Goal: Task Accomplishment & Management: Manage account settings

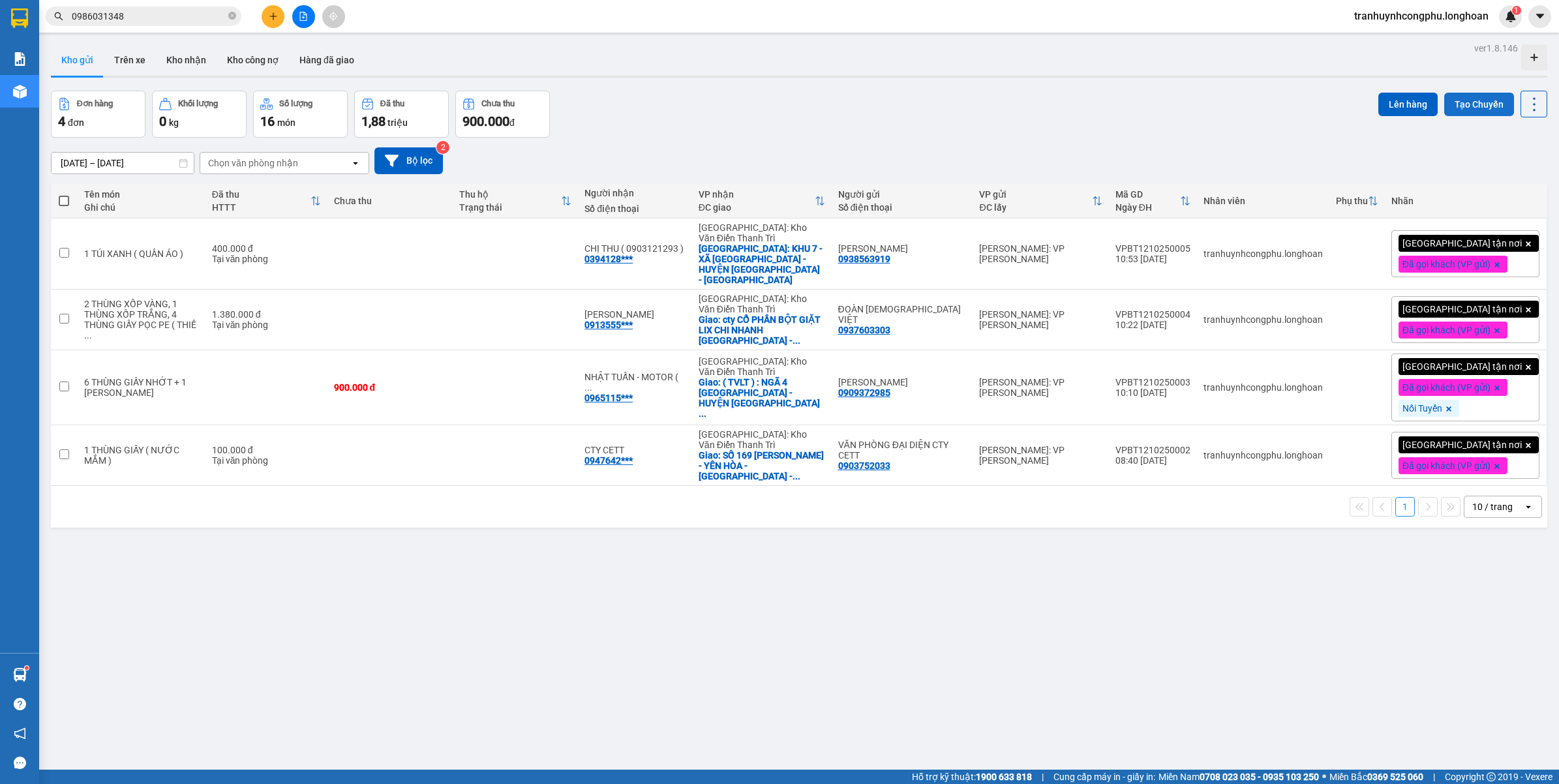
click at [1464, 111] on button "Tạo Chuyến" at bounding box center [1479, 104] width 70 height 24
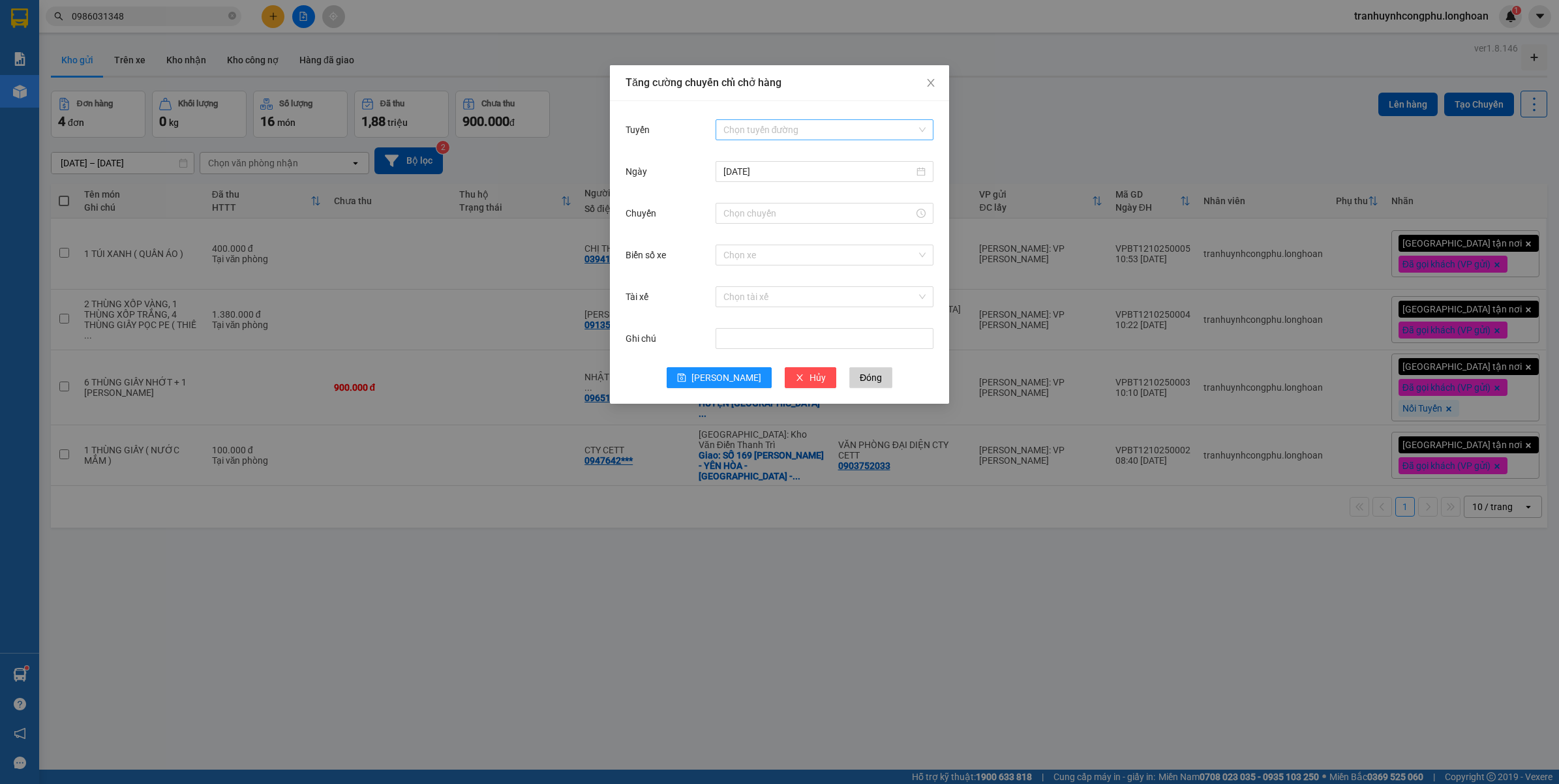
click at [781, 125] on input "Tuyến" at bounding box center [820, 130] width 193 height 19
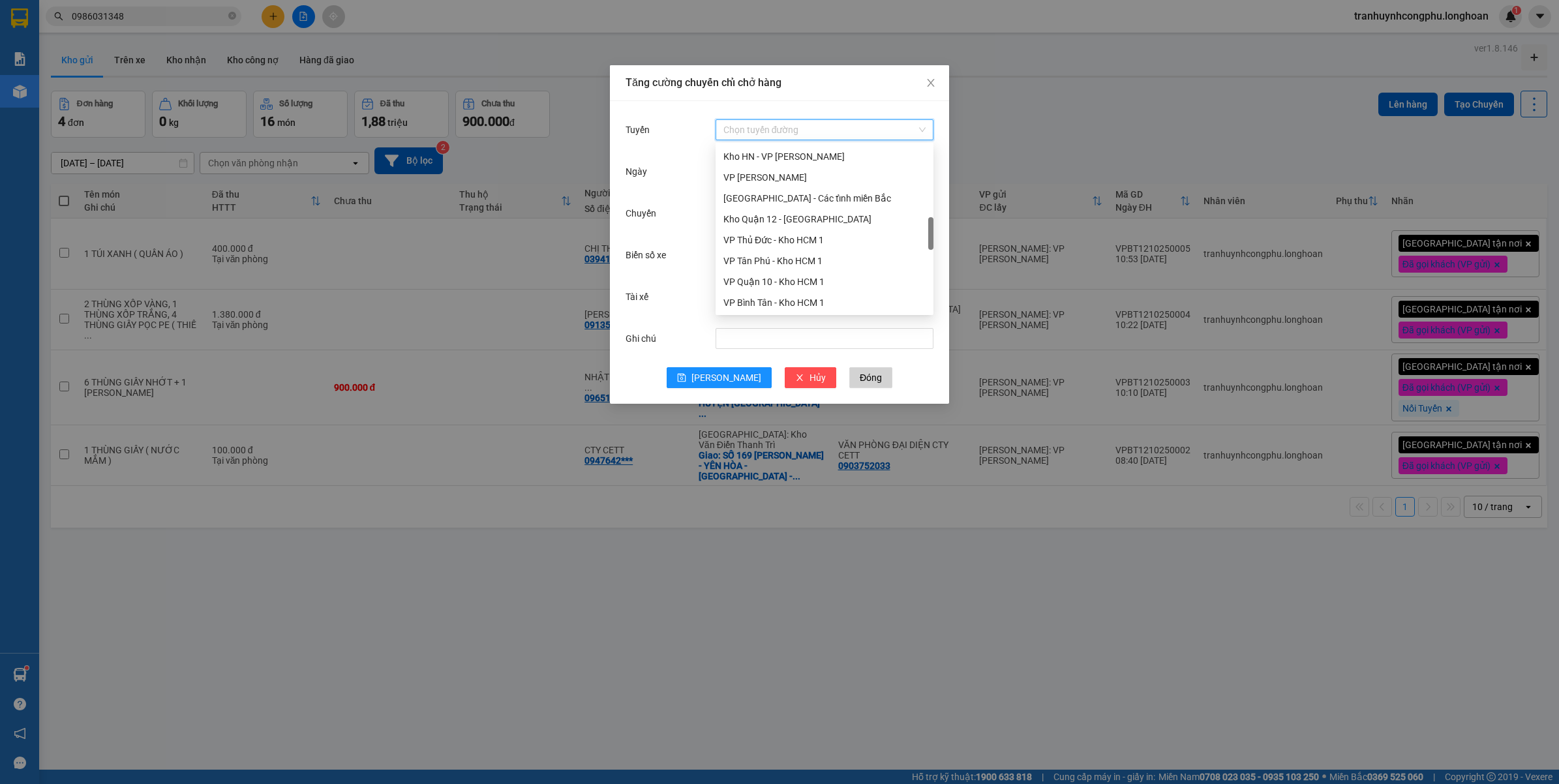
scroll to position [561, 0]
click at [798, 256] on div "VP Bình Thạnh - Kho HCM 1" at bounding box center [824, 263] width 202 height 15
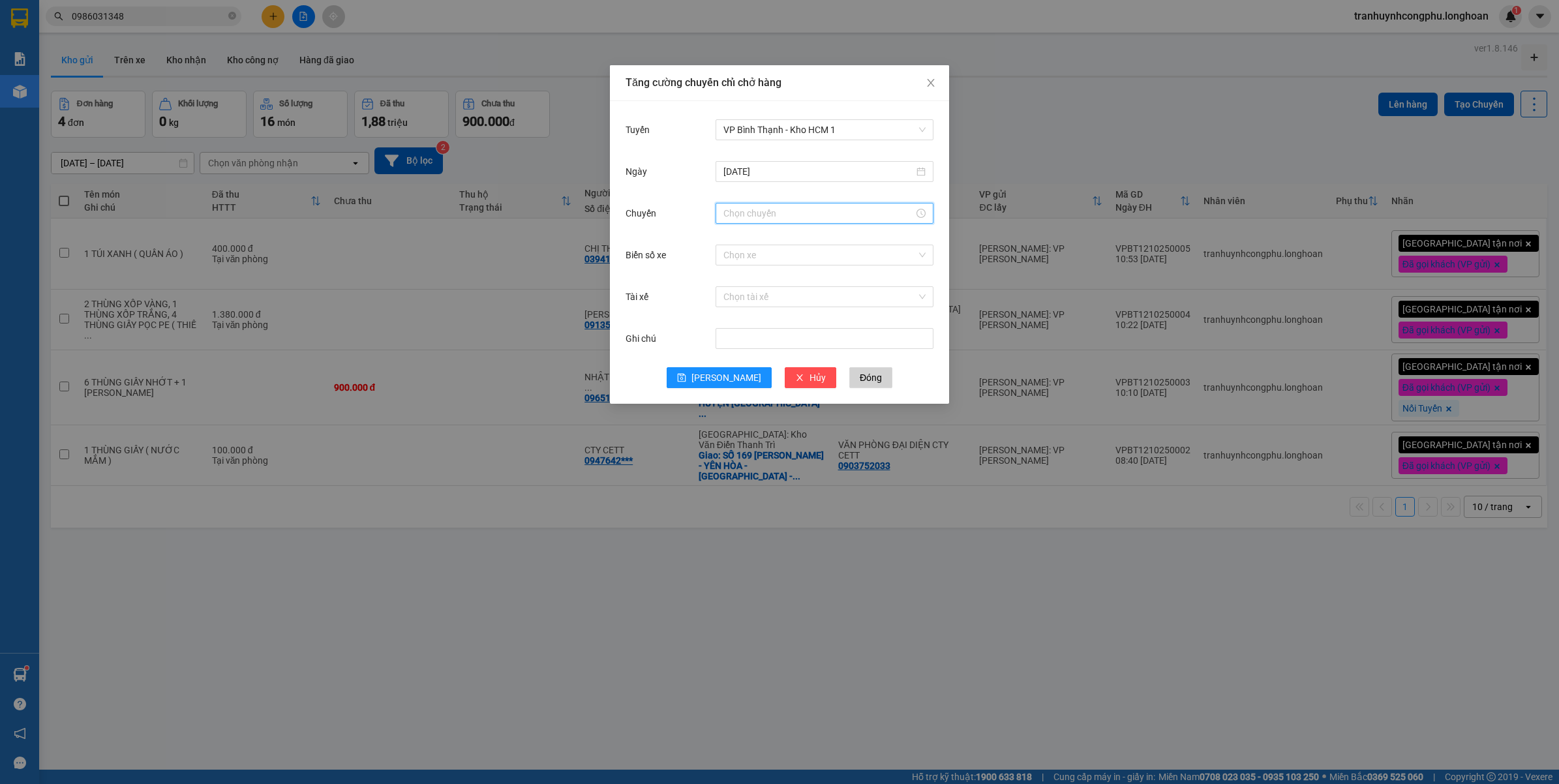
click at [778, 218] on input "Chuyến" at bounding box center [819, 213] width 191 height 15
click at [728, 248] on div "12" at bounding box center [733, 245] width 37 height 18
type input "12:00"
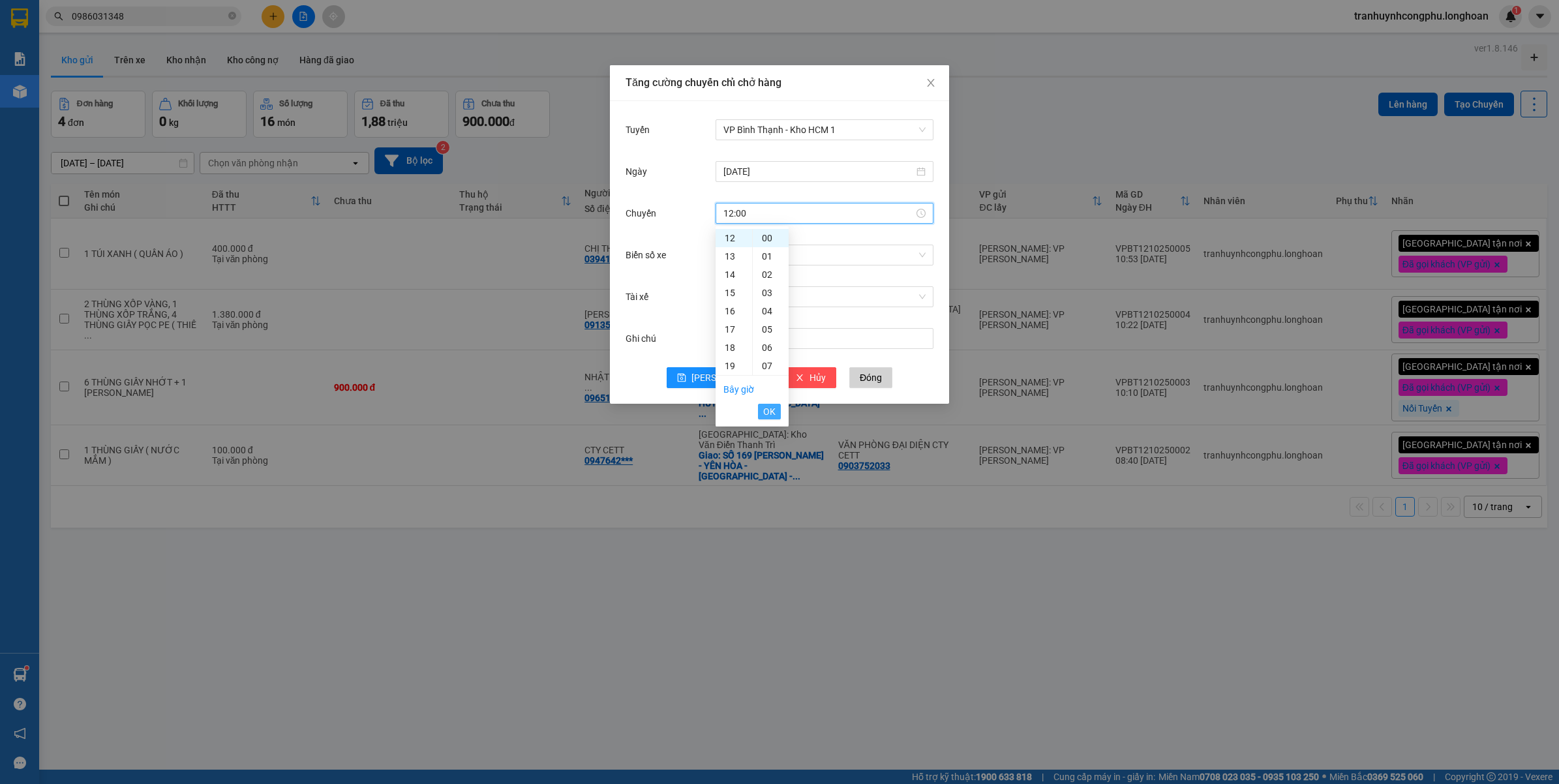
click at [777, 406] on button "OK" at bounding box center [769, 411] width 23 height 16
click at [724, 382] on span "[PERSON_NAME]" at bounding box center [726, 378] width 70 height 15
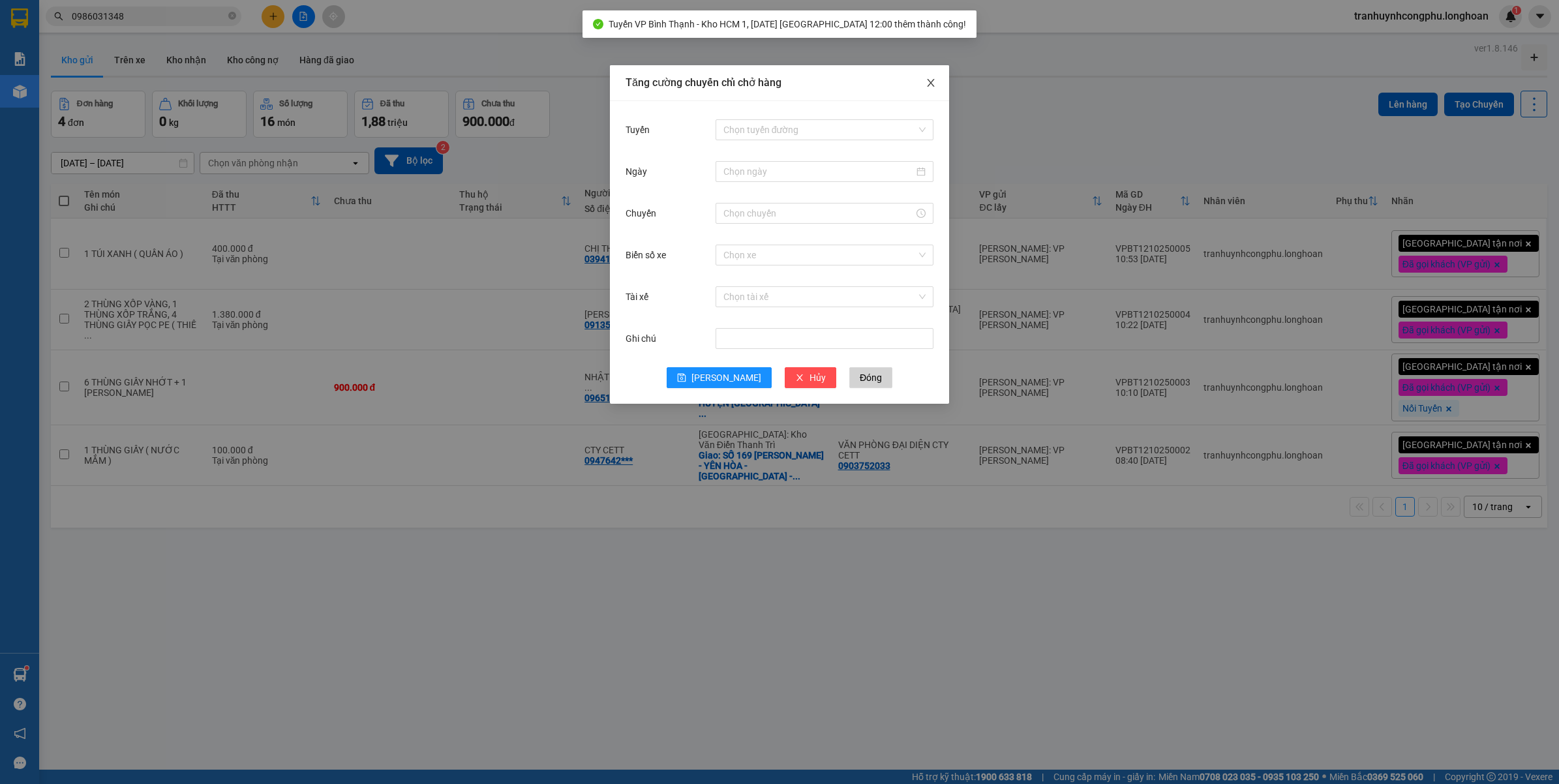
click at [927, 79] on icon "close" at bounding box center [930, 83] width 10 height 10
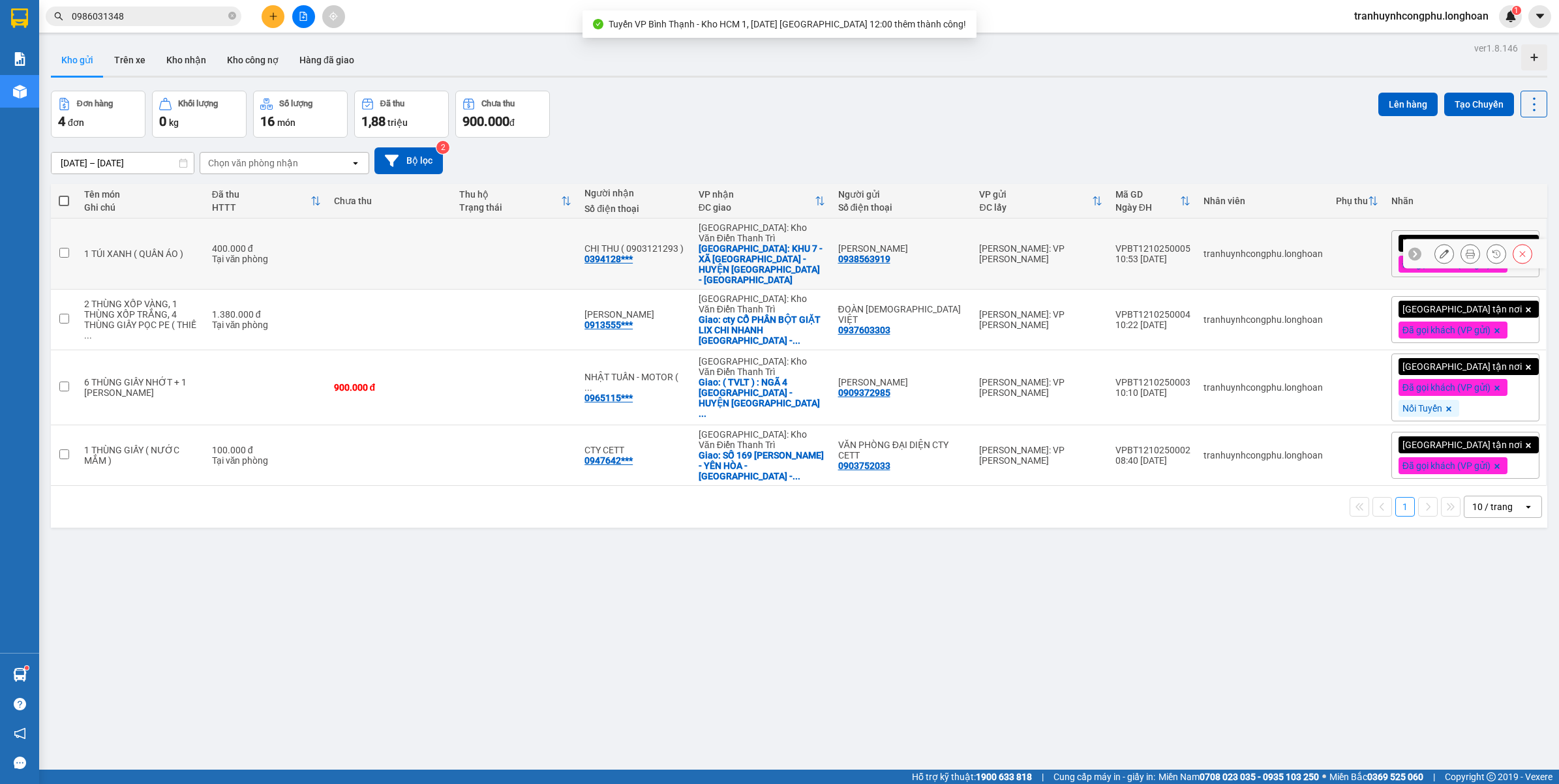
click at [381, 257] on td at bounding box center [390, 254] width 125 height 71
checkbox input "true"
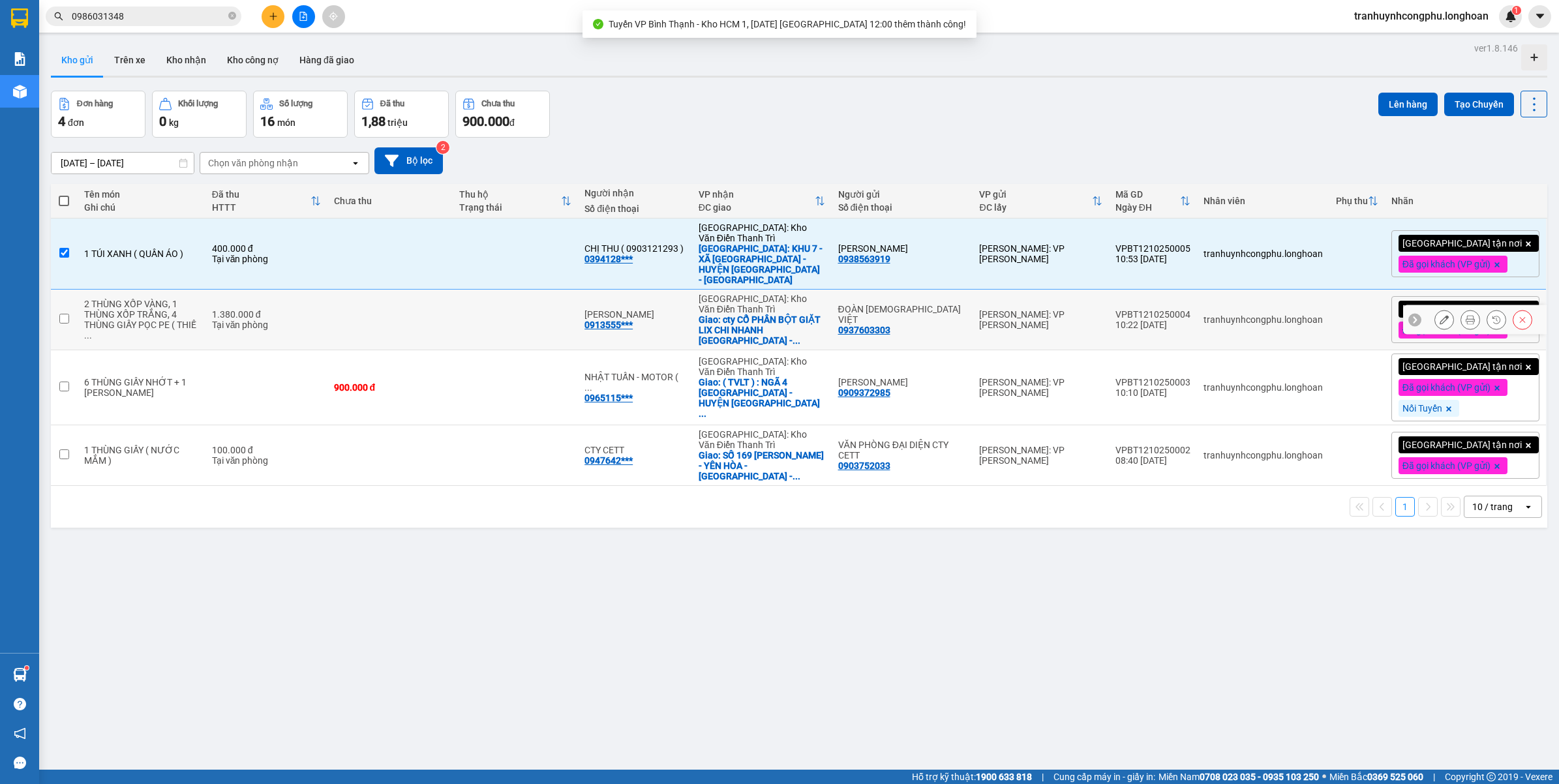
click at [334, 307] on td at bounding box center [390, 319] width 125 height 61
checkbox input "true"
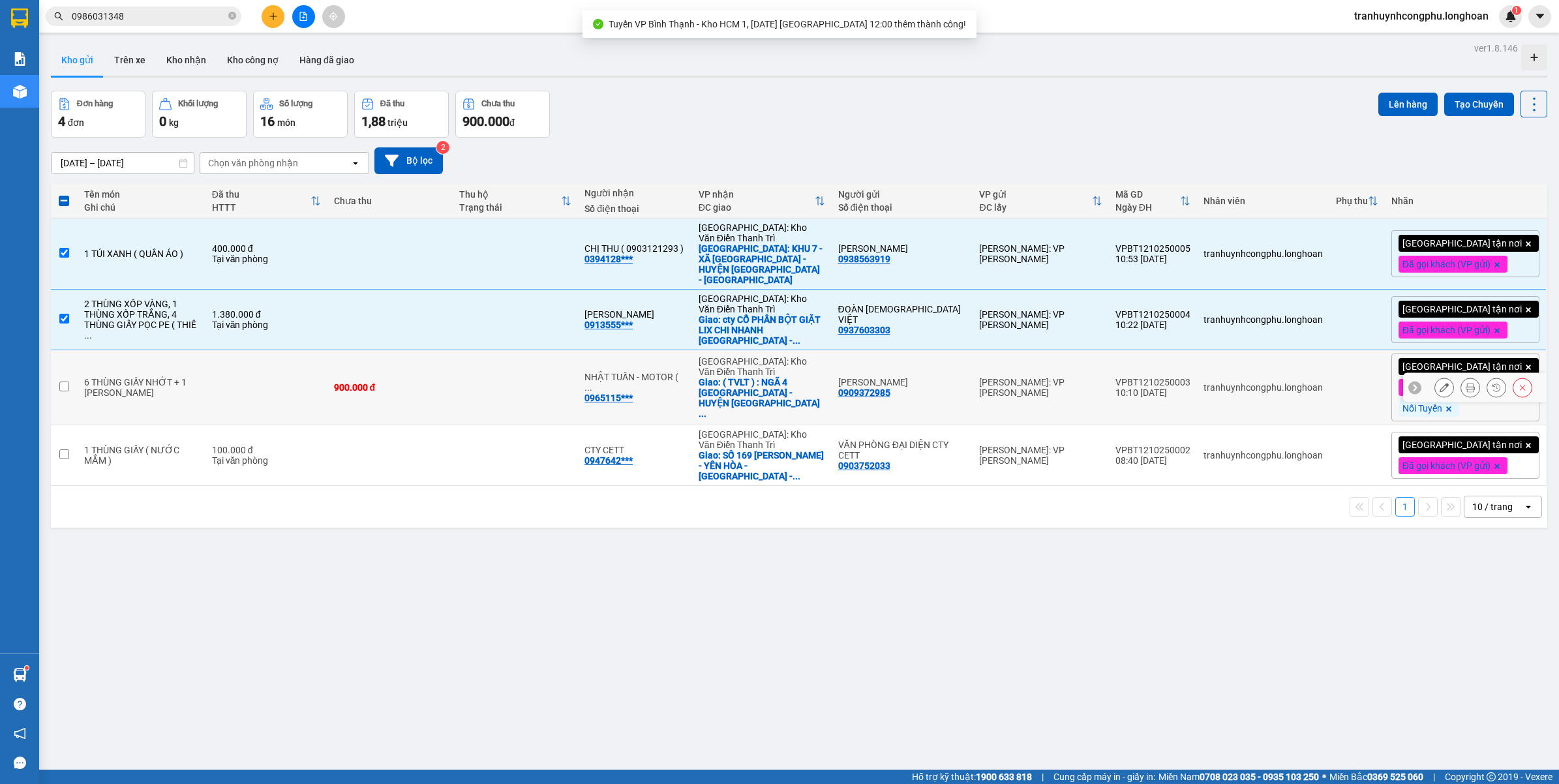
drag, startPoint x: 323, startPoint y: 353, endPoint x: 312, endPoint y: 400, distance: 48.3
click at [324, 354] on td at bounding box center [266, 387] width 122 height 75
checkbox input "true"
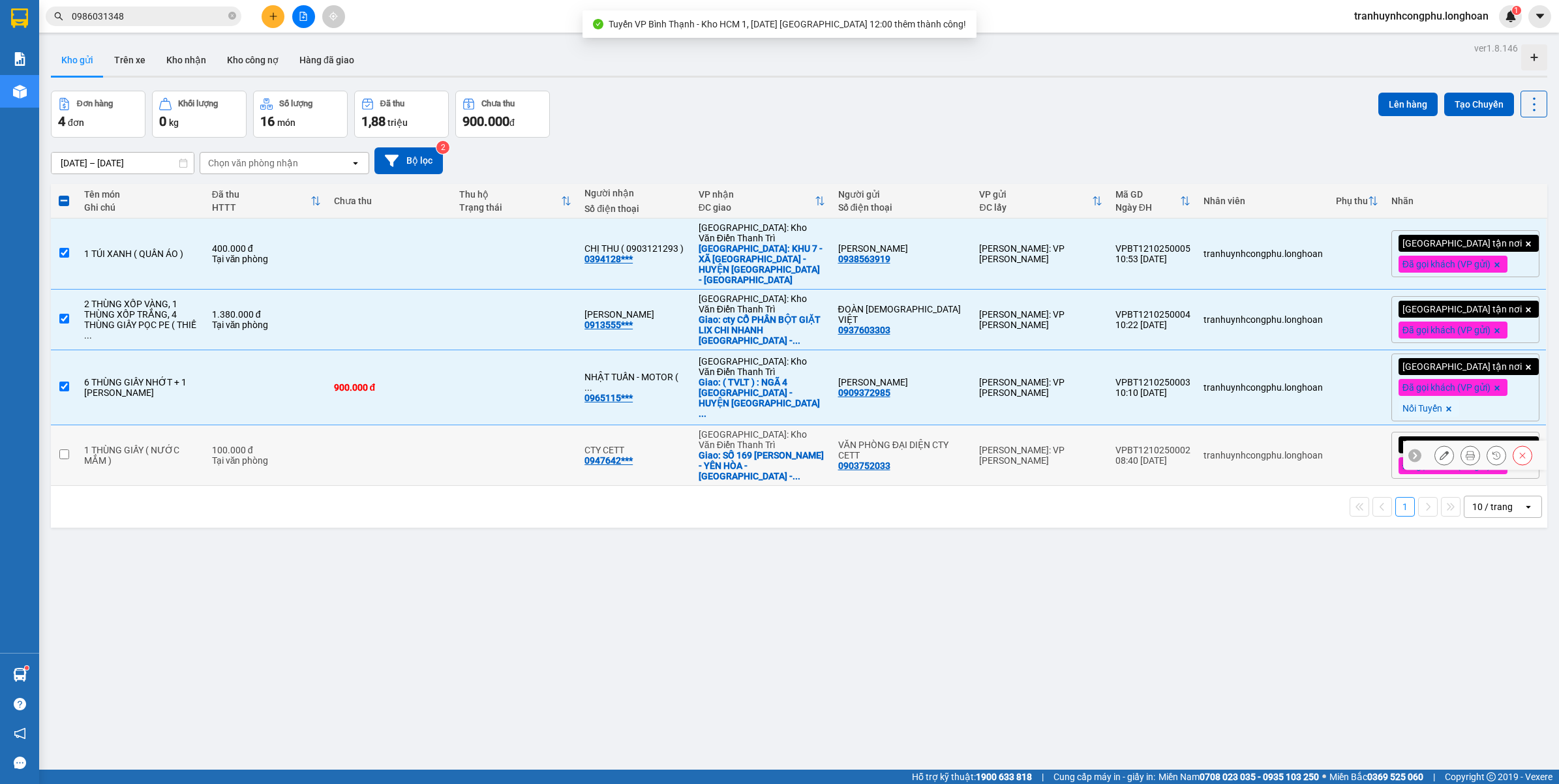
click at [307, 445] on div "100.000 đ" at bounding box center [266, 449] width 109 height 10
checkbox input "true"
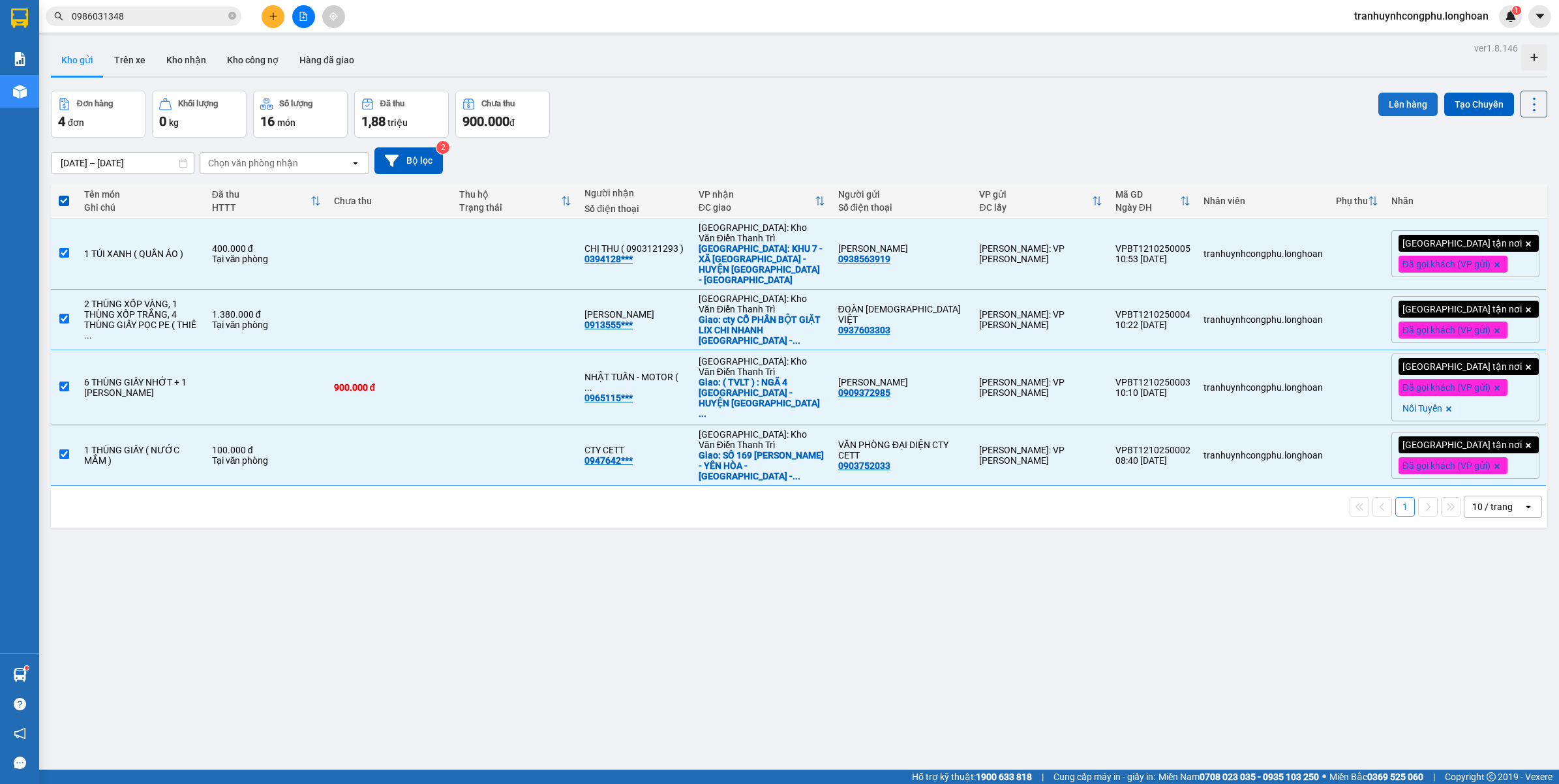
click at [1383, 110] on button "Lên hàng" at bounding box center [1407, 104] width 59 height 24
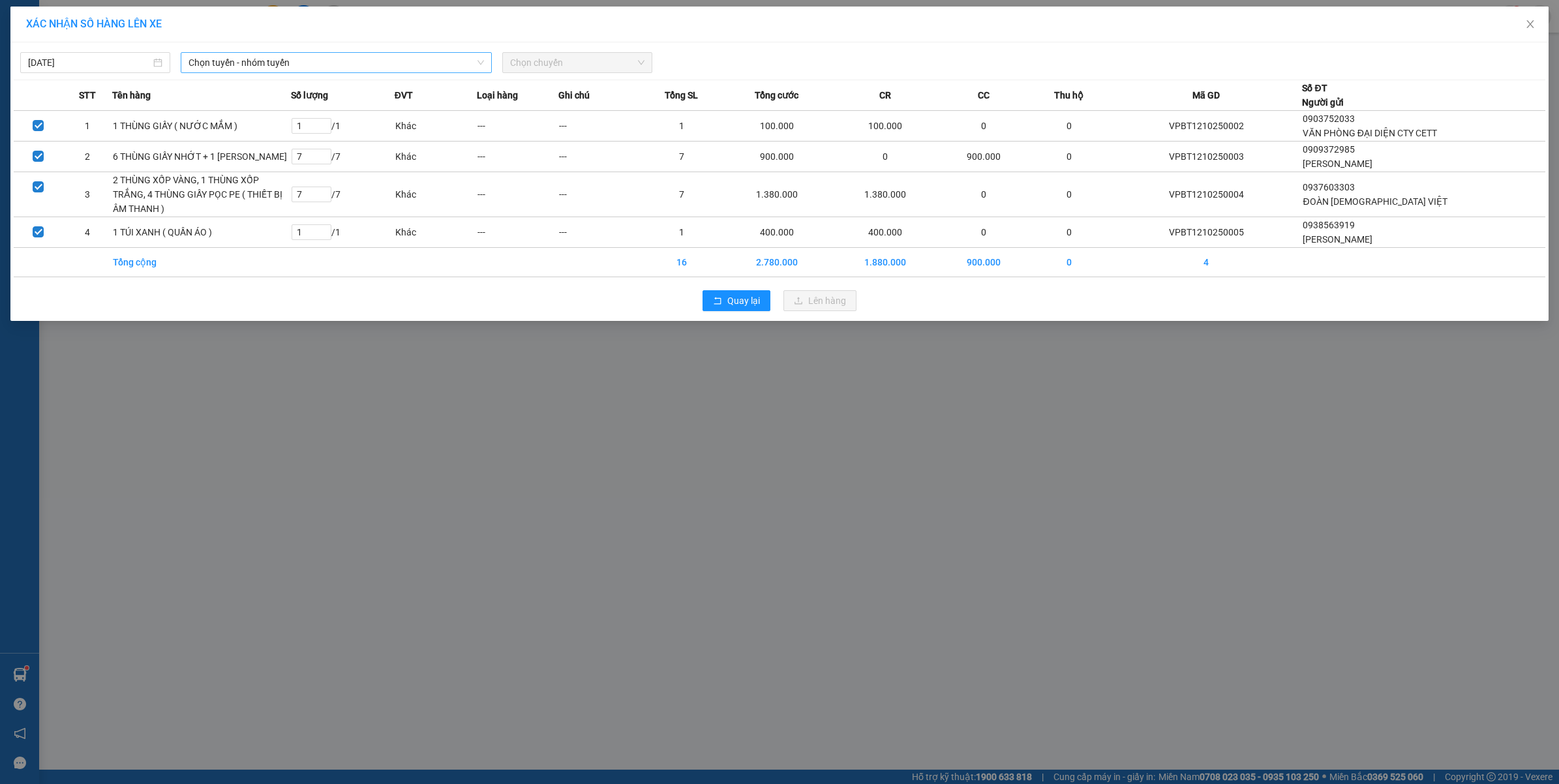
click at [259, 65] on span "Chọn tuyến - nhóm tuyến" at bounding box center [336, 63] width 296 height 19
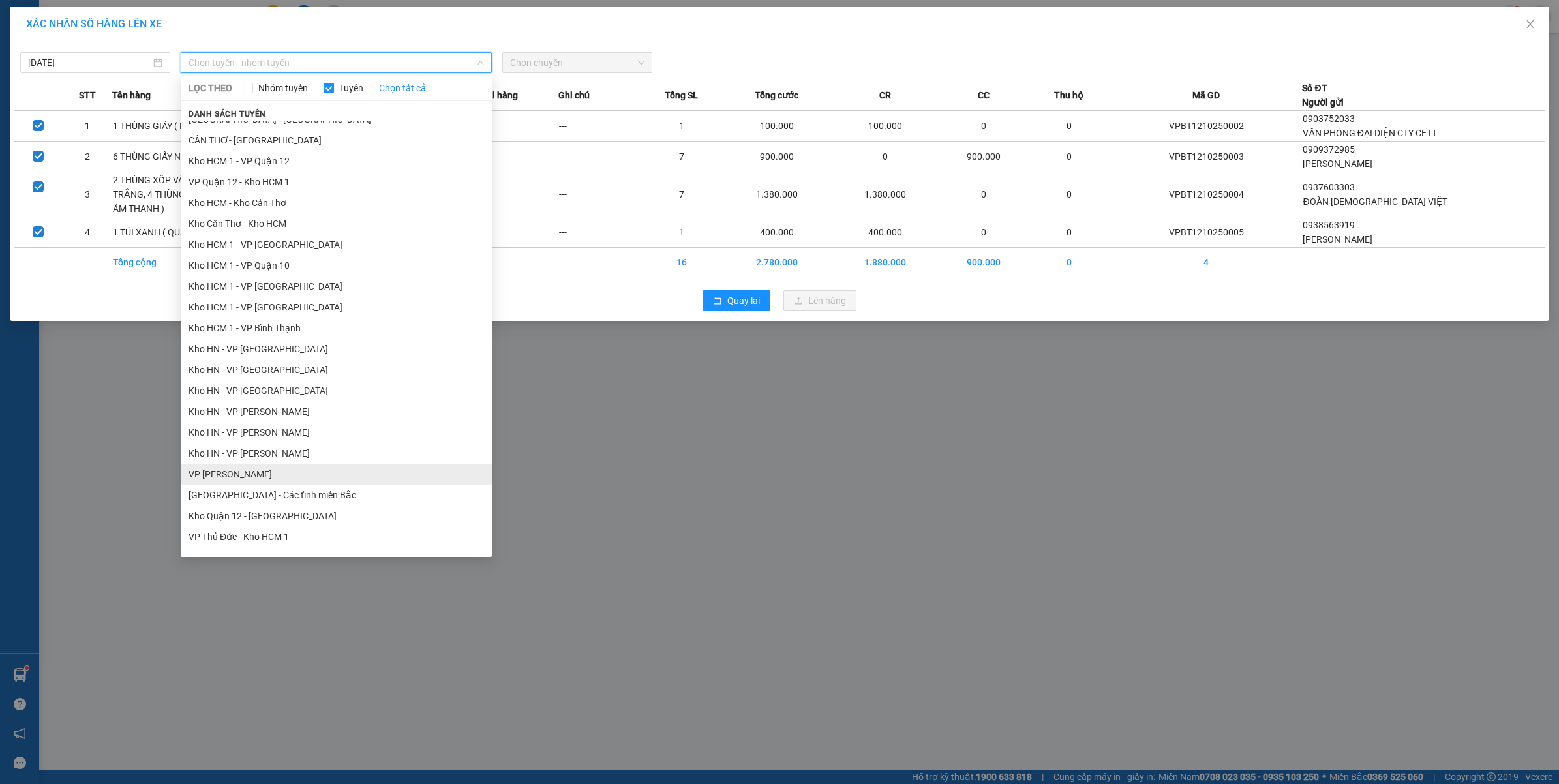
scroll to position [326, 0]
click at [278, 464] on li "VP Bình Thạnh - Kho HCM 1" at bounding box center [336, 473] width 311 height 21
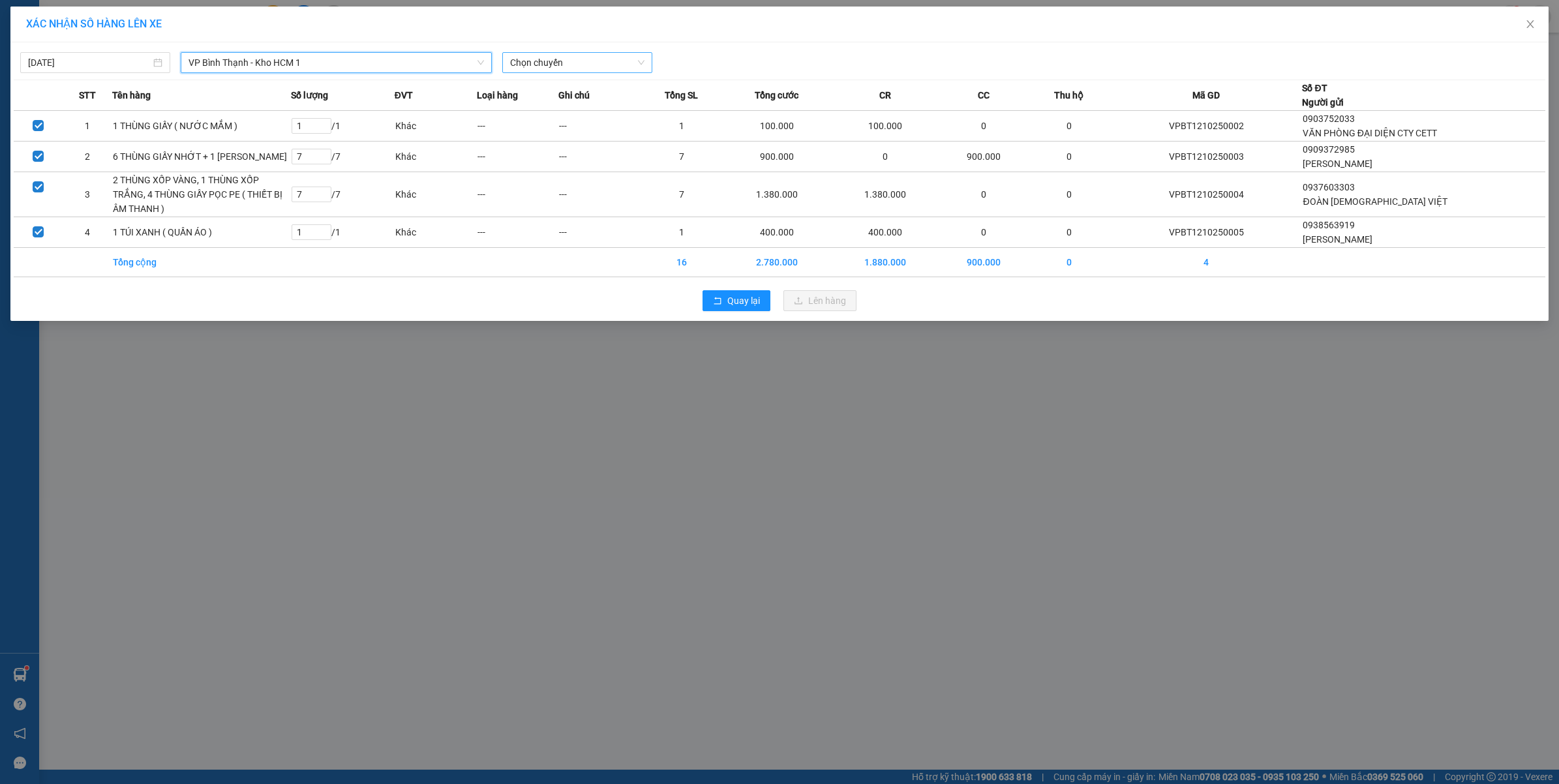
click at [547, 62] on span "Chọn chuyến" at bounding box center [577, 63] width 134 height 19
click at [550, 106] on div "12:00 (TC)" at bounding box center [561, 109] width 102 height 15
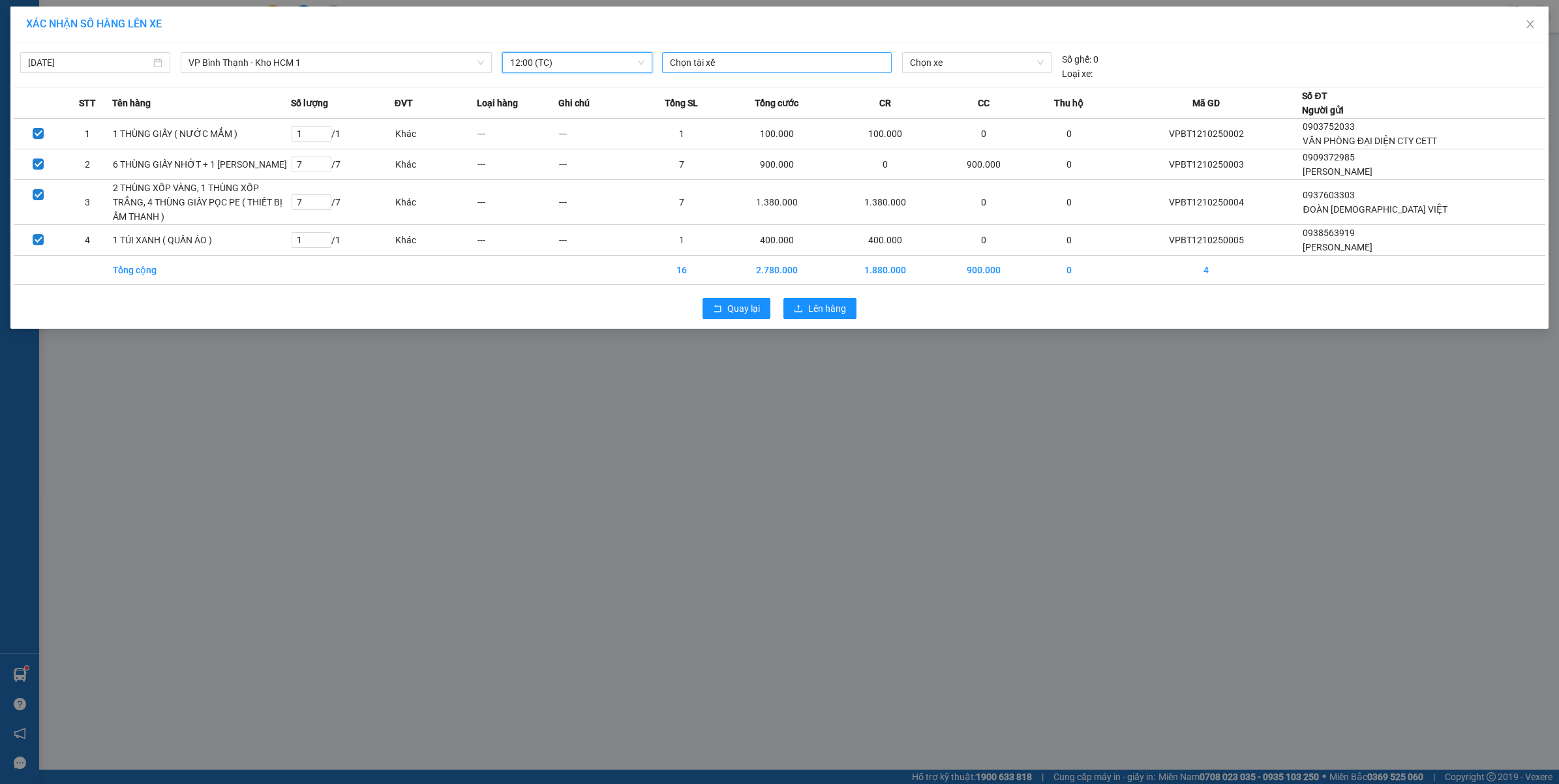
click at [719, 69] on div at bounding box center [776, 63] width 223 height 16
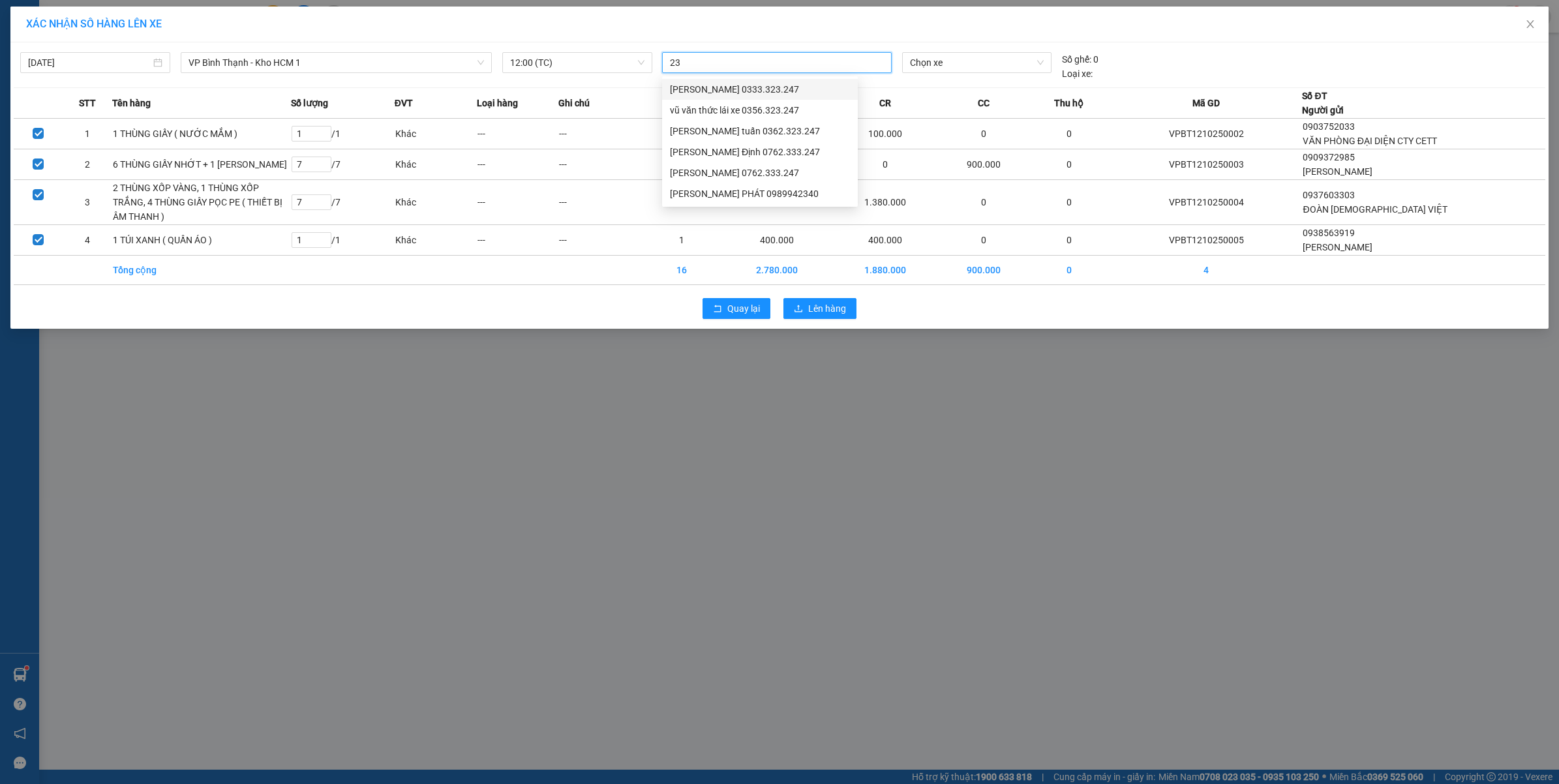
type input "2"
type input "tuy"
click at [745, 77] on body "Kết quả tìm kiếm ( 91 ) Bộ lọc Mã ĐH Trạng thái Món hàng Thu hộ Tổng cước Chưa …" at bounding box center [779, 392] width 1559 height 784
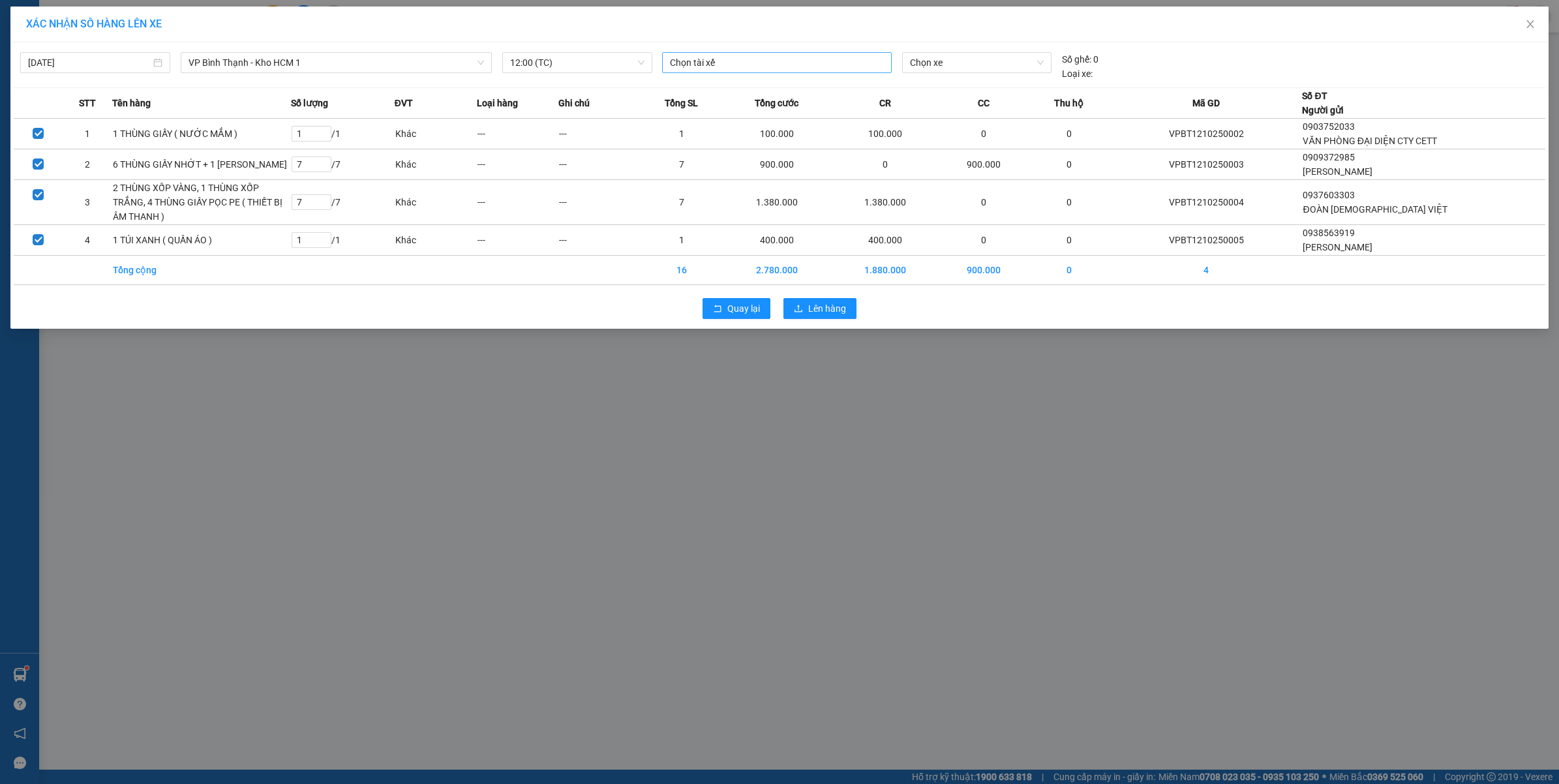
click at [749, 65] on div at bounding box center [776, 63] width 223 height 16
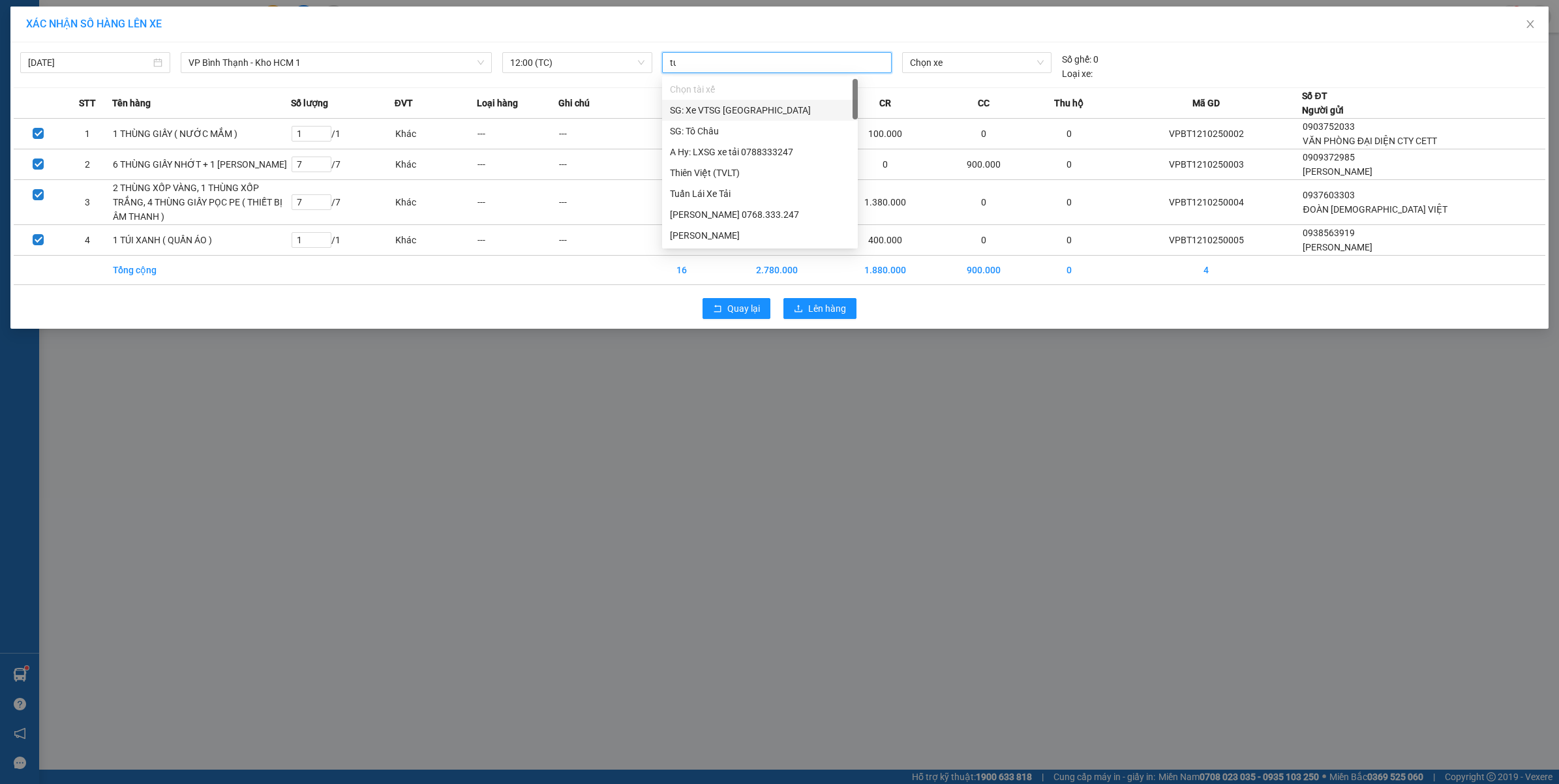
type input "tuy"
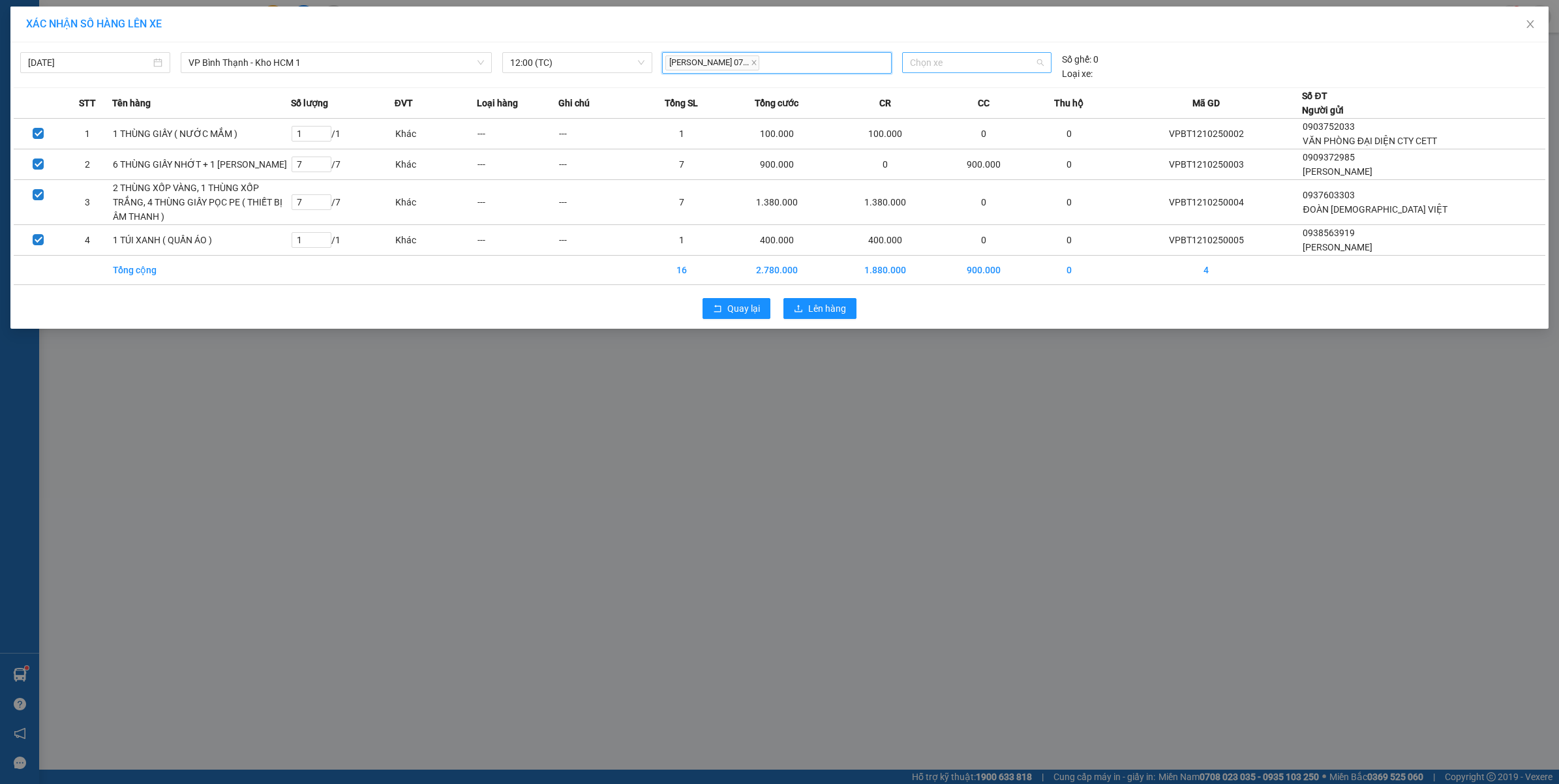
click at [970, 63] on span "Chọn xe" at bounding box center [977, 63] width 134 height 19
type input "2373"
click at [924, 82] on div "29K-023.73" at bounding box center [977, 88] width 134 height 15
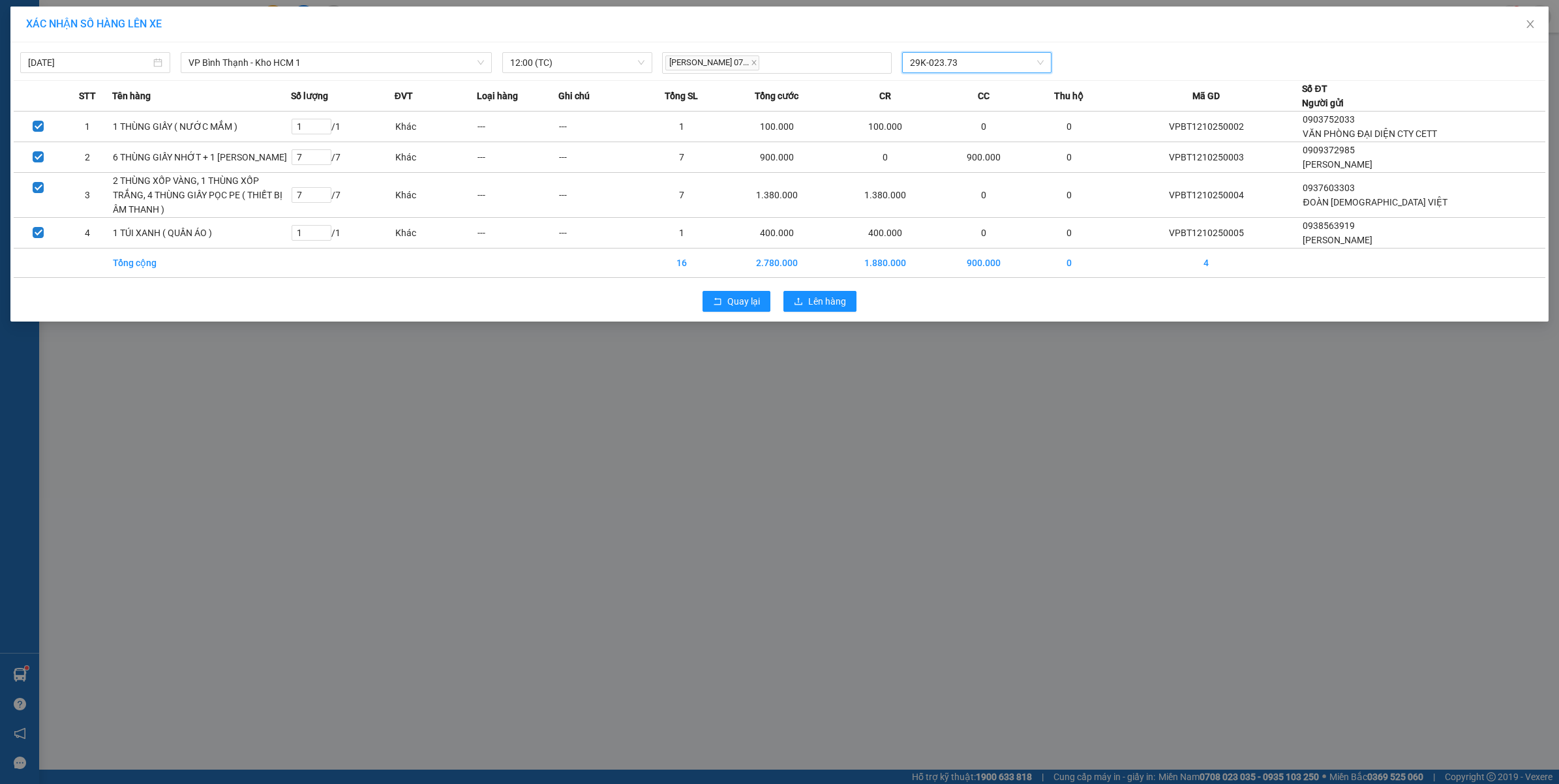
click at [806, 319] on div "Quay lại Lên hàng" at bounding box center [779, 301] width 1531 height 34
click at [810, 308] on span "Lên hàng" at bounding box center [827, 301] width 38 height 15
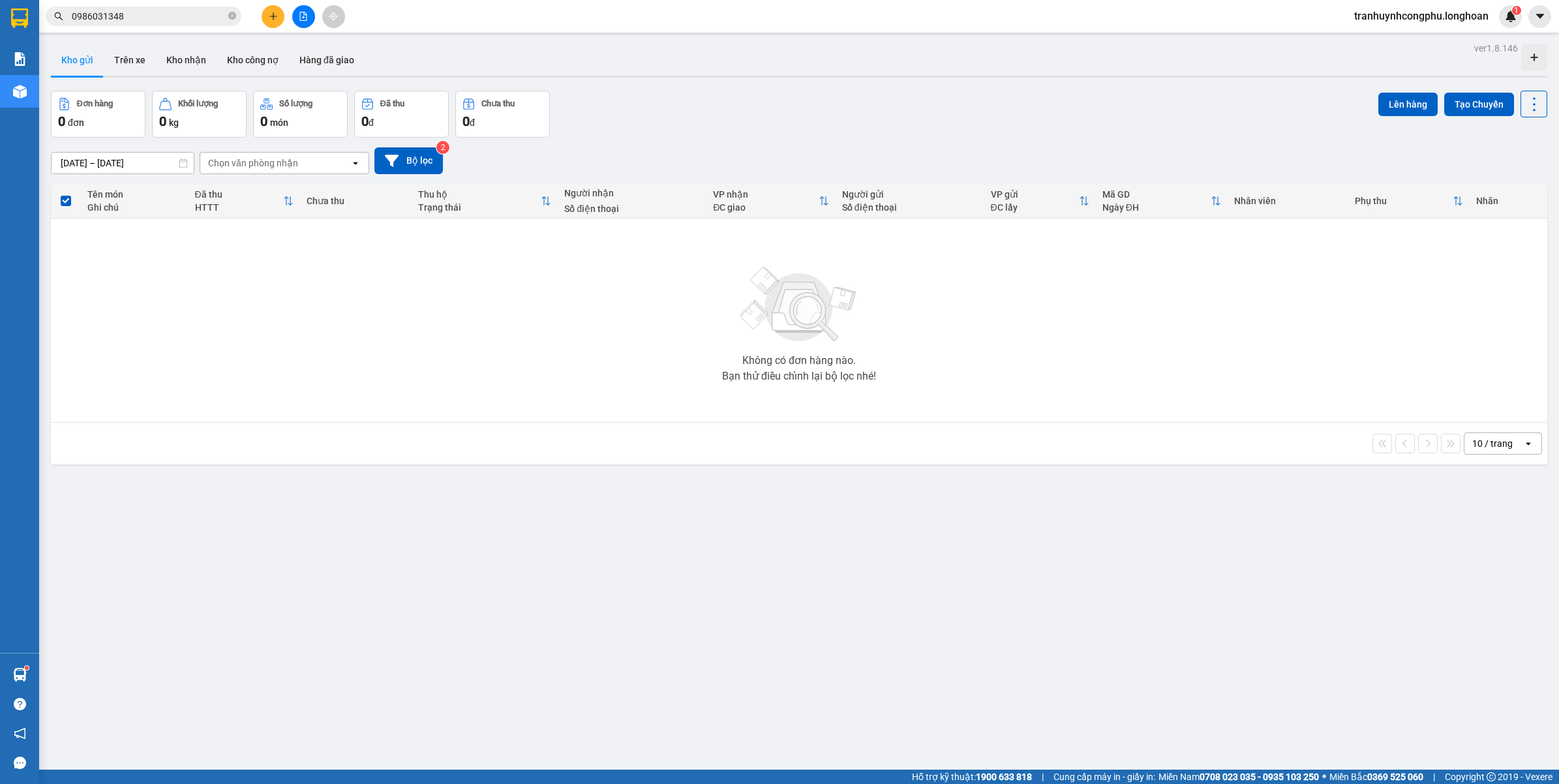
click at [435, 545] on div "ver 1.8.146 Kho gửi Trên xe Kho nhận Kho công nợ Hàng đã giao Đơn hàng 0 đơn Kh…" at bounding box center [799, 431] width 1507 height 784
click at [817, 625] on div "ver 1.8.146 Kho gửi Trên xe Kho nhận Kho công nợ Hàng đã giao Đơn hàng 0 đơn Kh…" at bounding box center [799, 431] width 1507 height 784
click at [174, 52] on button "Kho nhận" at bounding box center [186, 60] width 61 height 31
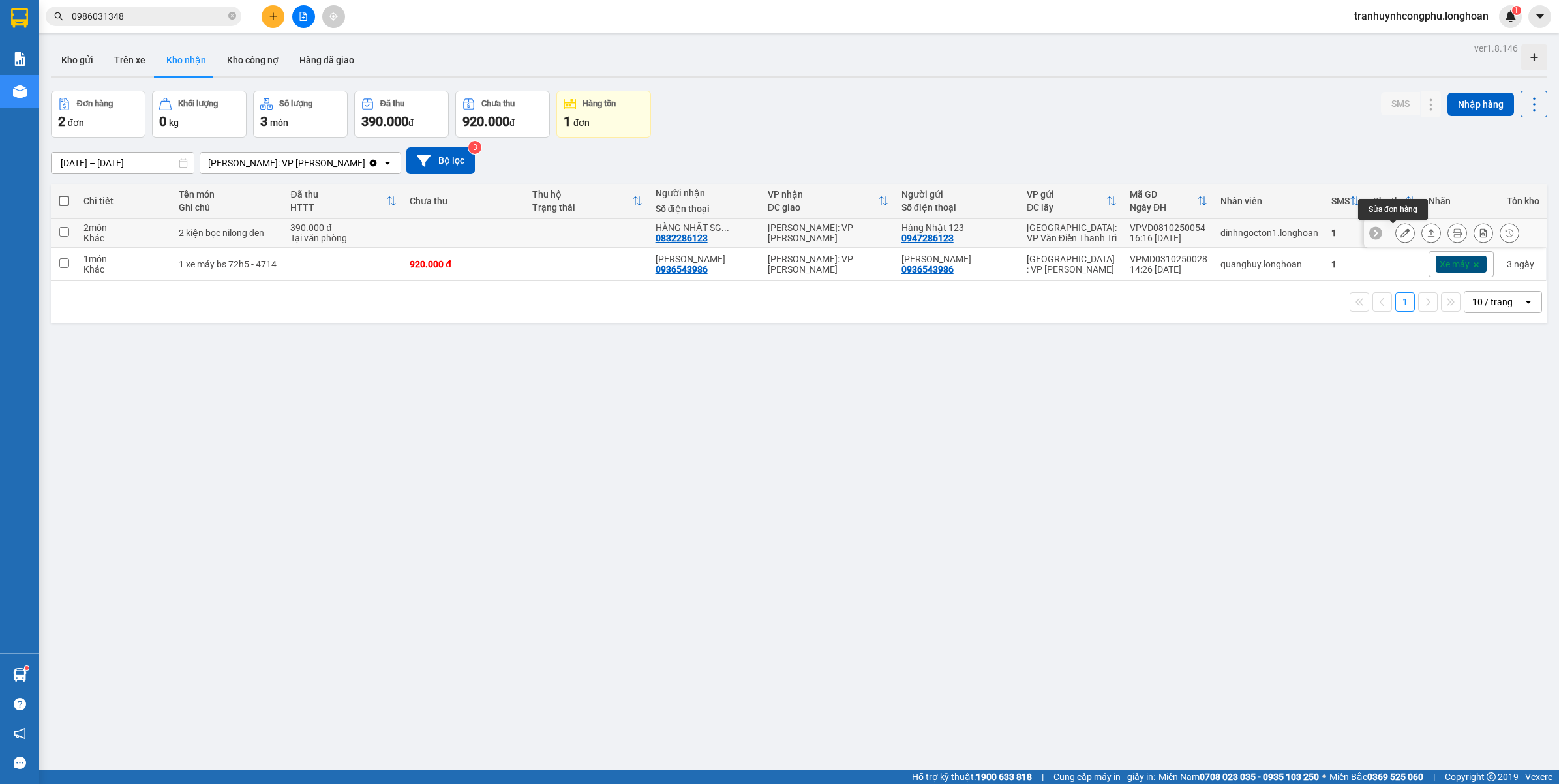
click at [1400, 235] on icon at bounding box center [1405, 232] width 9 height 9
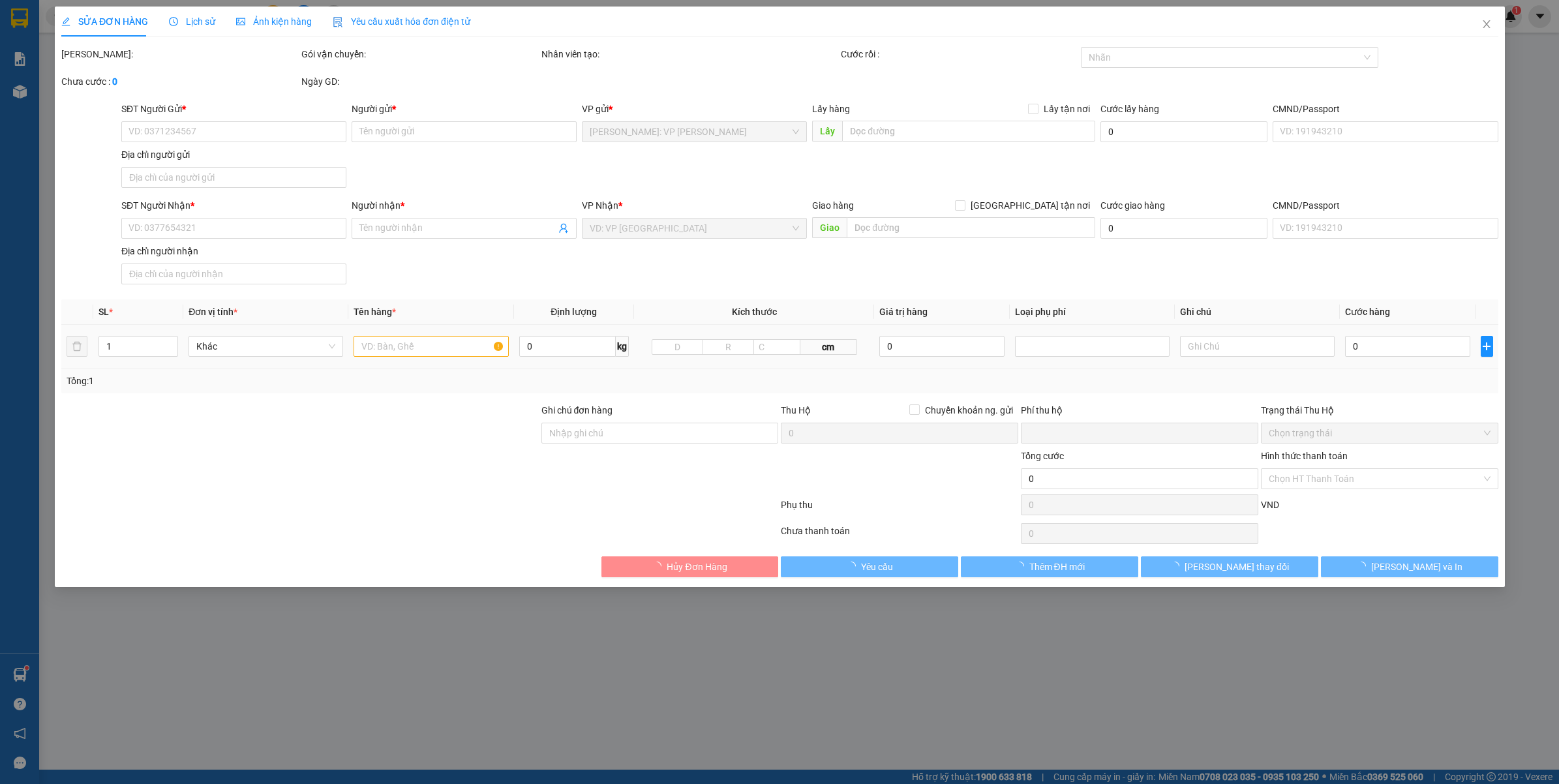
type input "0947286123"
type input "Hàng Nhật 123"
type input "0832286123"
type input "HÀNG NHẬT SG (CƯƠNG)"
type input "nhận nguyên kiện,giao nguyên kiện,bể vỡ khồng đền, XIN NHẸ TAY"
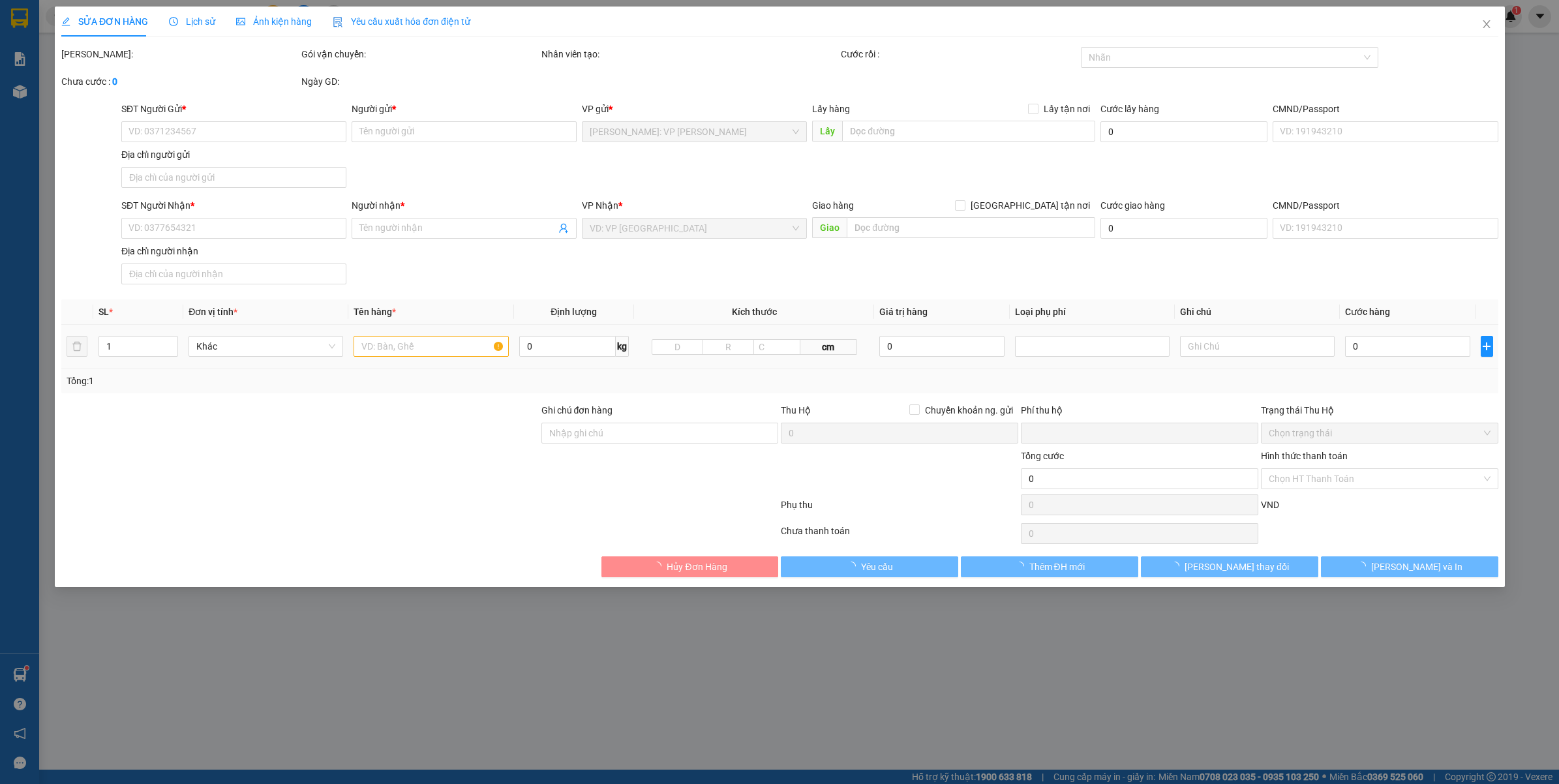
type input "0"
type input "390.000"
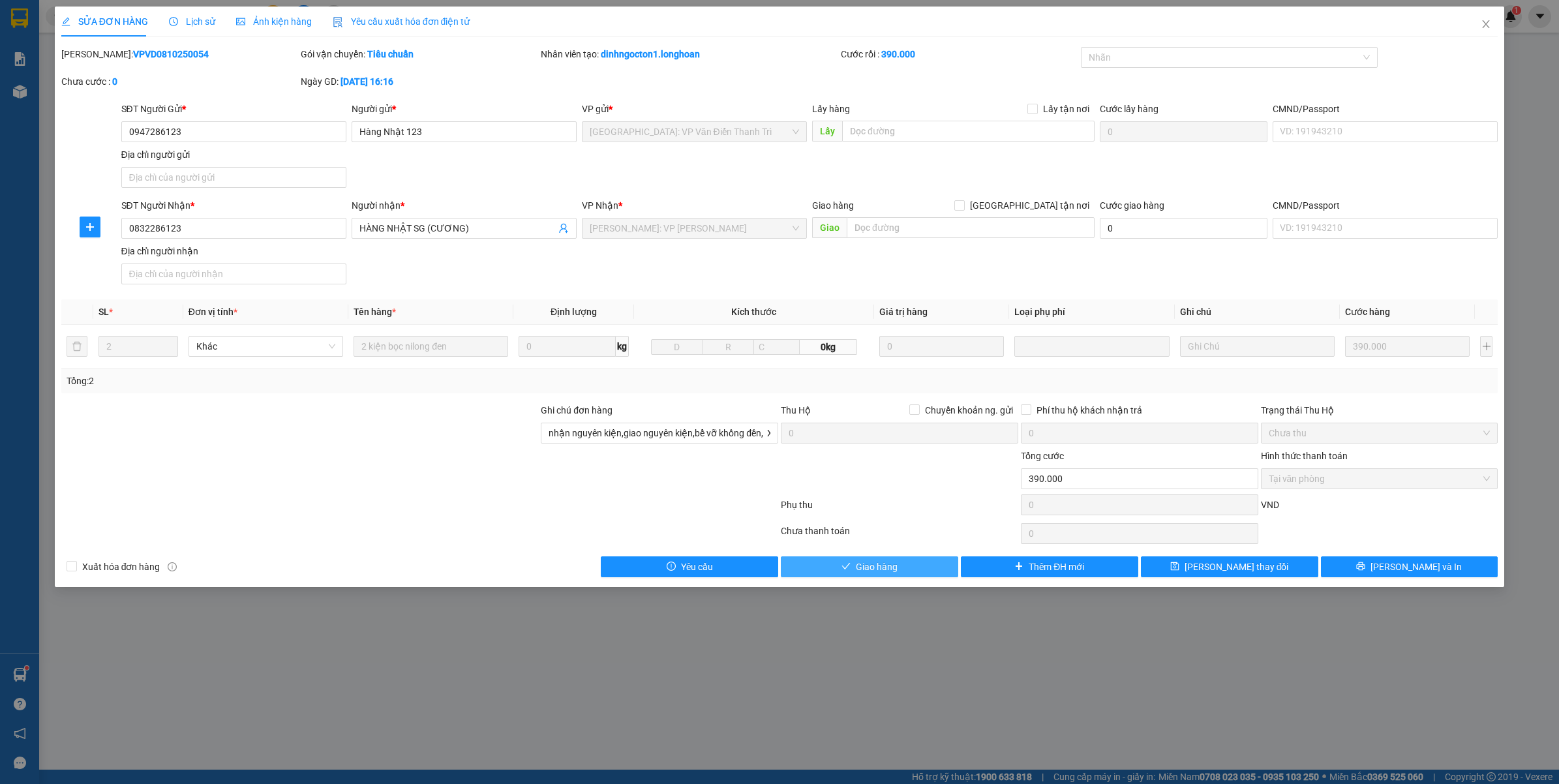
click at [859, 568] on span "Giao hàng" at bounding box center [877, 566] width 42 height 15
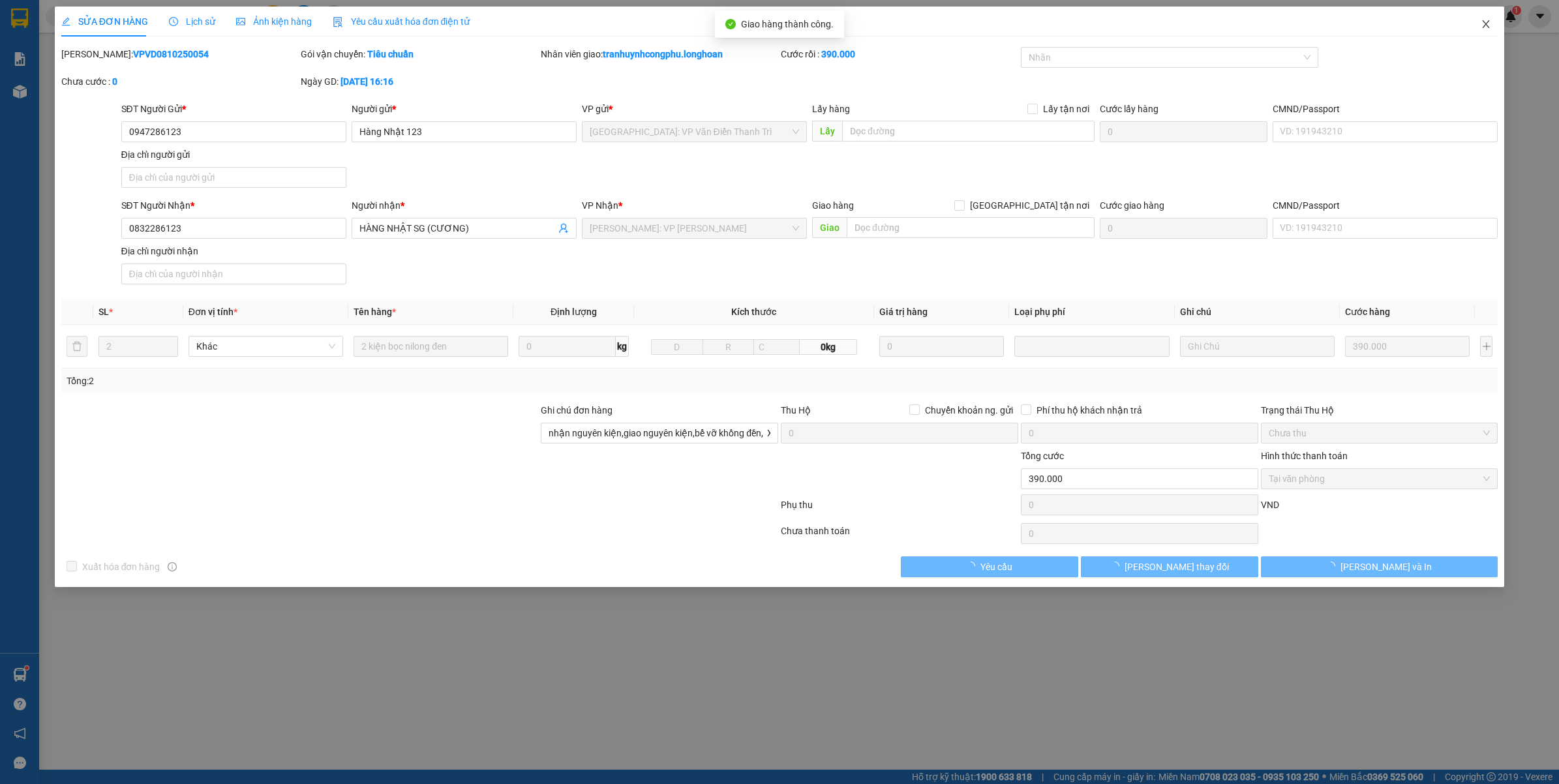
click at [1479, 24] on span "Close" at bounding box center [1485, 24] width 37 height 37
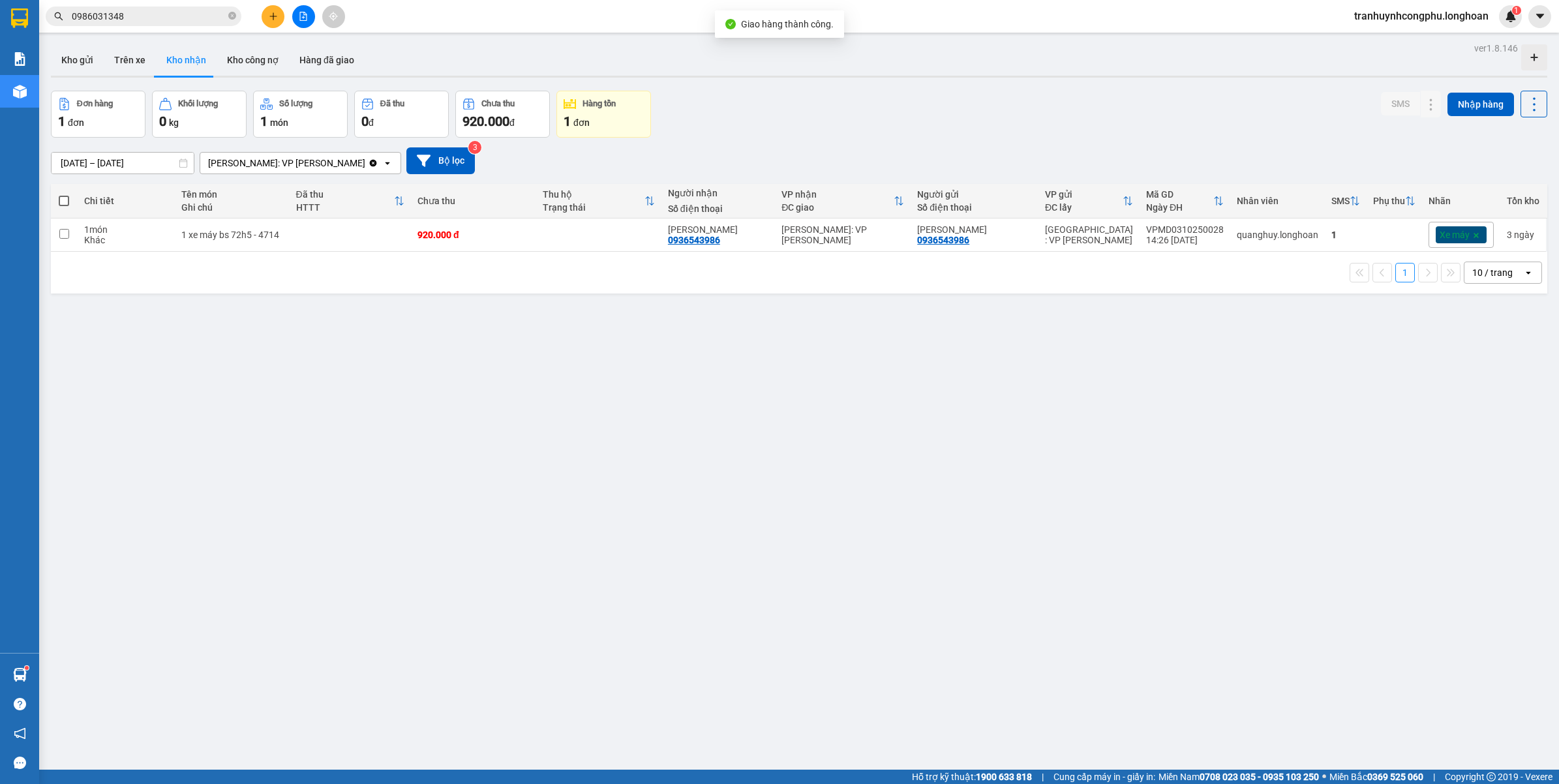
click at [689, 536] on div "ver 1.8.146 Kho gửi Trên xe Kho nhận Kho công nợ Hàng đã giao Đơn hàng 1 đơn Kh…" at bounding box center [799, 431] width 1507 height 784
click at [664, 546] on div "ver 1.8.146 Kho gửi Trên xe Kho nhận Kho công nợ Hàng đã giao Đơn hàng 1 đơn Kh…" at bounding box center [799, 431] width 1507 height 784
click at [488, 631] on div "ver 1.8.146 Kho gửi Trên xe Kho nhận Kho công nợ Hàng đã giao Đơn hàng 1 đơn Kh…" at bounding box center [799, 431] width 1507 height 784
